Goal: Find specific page/section: Find specific page/section

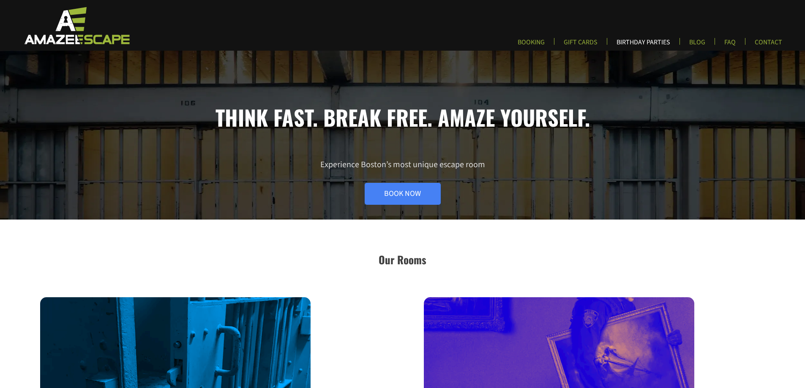
click at [625, 42] on link "BIRTHDAY PARTIES" at bounding box center [643, 45] width 67 height 14
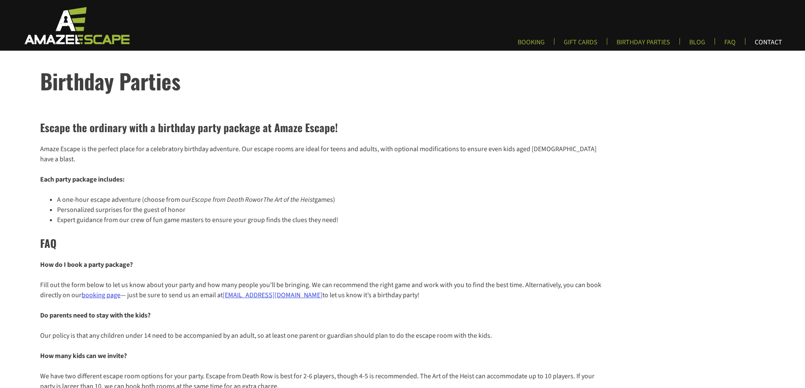
click at [769, 41] on link "CONTACT" at bounding box center [768, 45] width 41 height 14
